Goal: Task Accomplishment & Management: Manage account settings

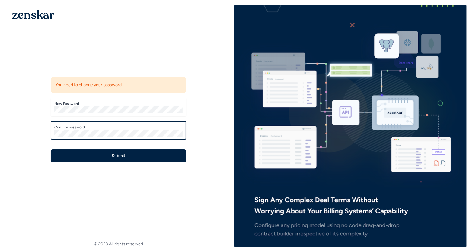
click at [51, 149] on button "Submit" at bounding box center [118, 155] width 135 height 13
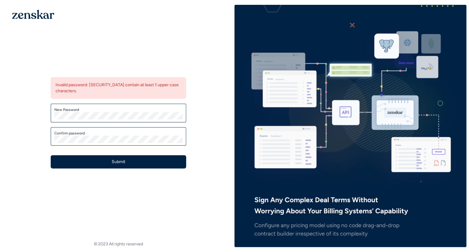
click at [74, 140] on div "Confirm password" at bounding box center [118, 136] width 135 height 19
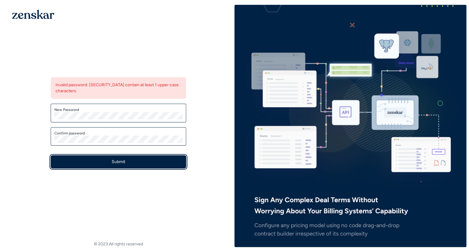
click at [94, 155] on button "Submit" at bounding box center [118, 161] width 135 height 13
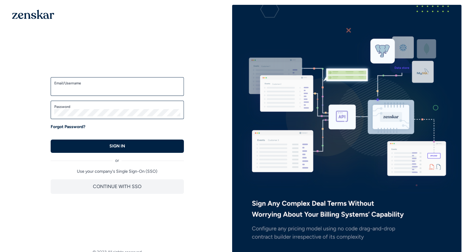
click at [146, 87] on input "Email/Username" at bounding box center [117, 89] width 126 height 7
type input "**********"
click at [51, 140] on button "SIGN IN" at bounding box center [117, 146] width 133 height 13
